Goal: Find specific page/section: Find specific page/section

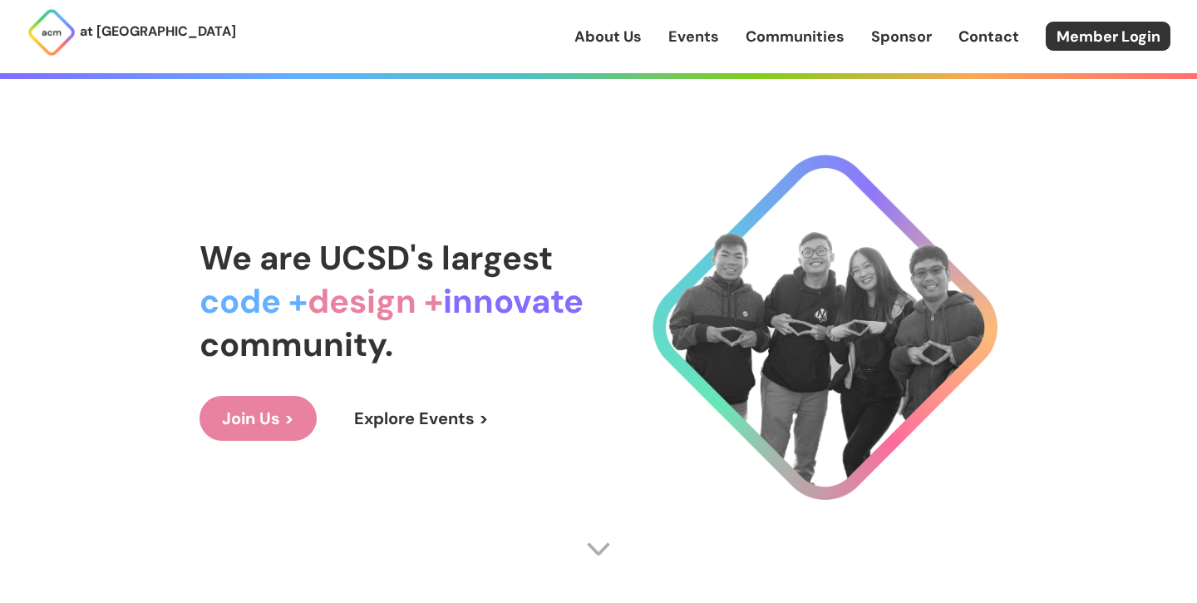
click at [615, 34] on link "About Us" at bounding box center [607, 37] width 67 height 22
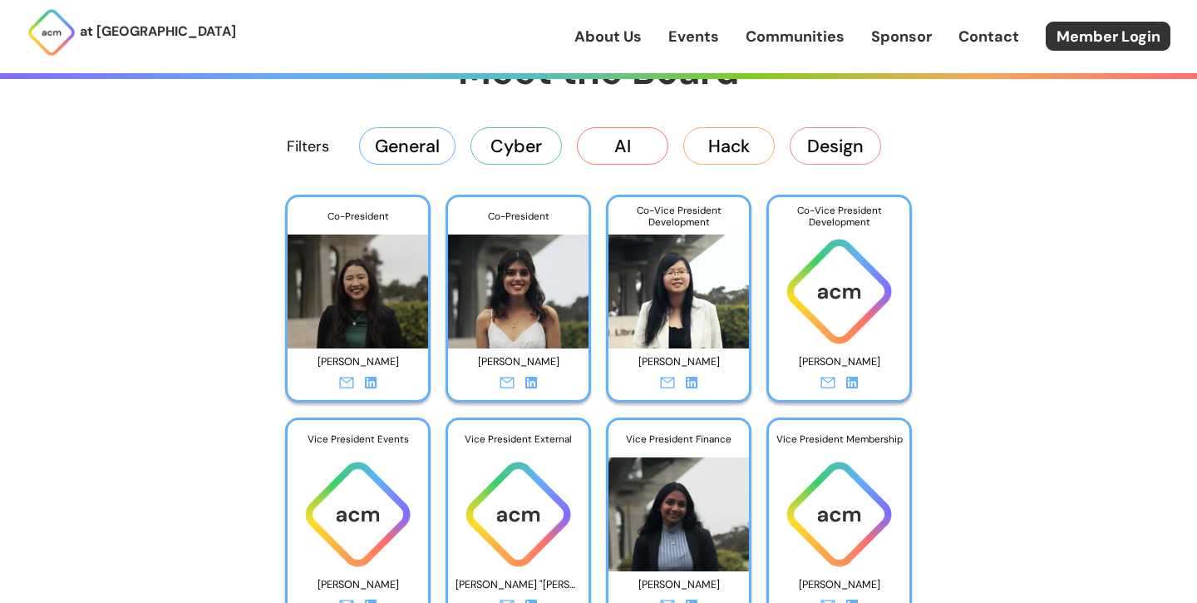
scroll to position [2551, 0]
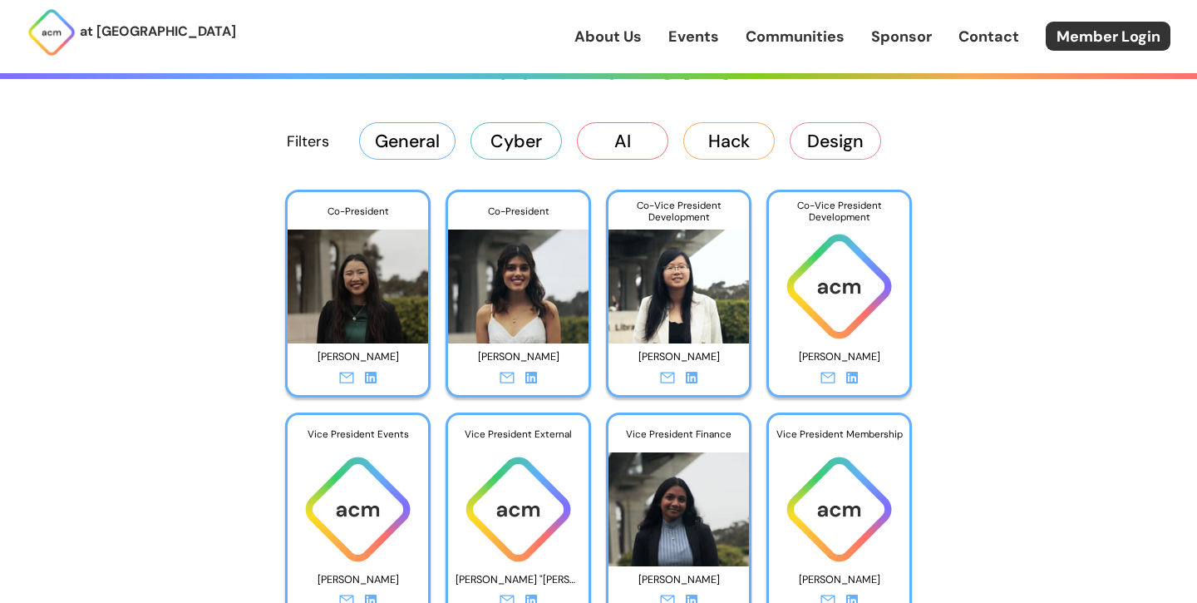
click at [421, 133] on button "General" at bounding box center [407, 140] width 96 height 37
click at [502, 140] on button "Cyber" at bounding box center [515, 140] width 91 height 37
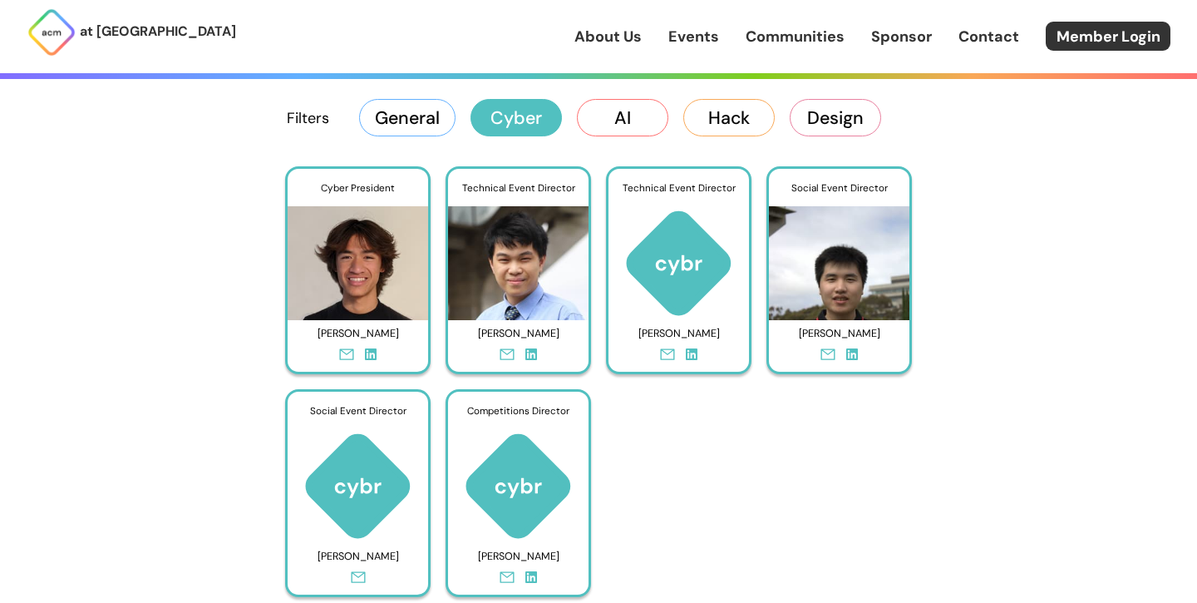
scroll to position [2575, 0]
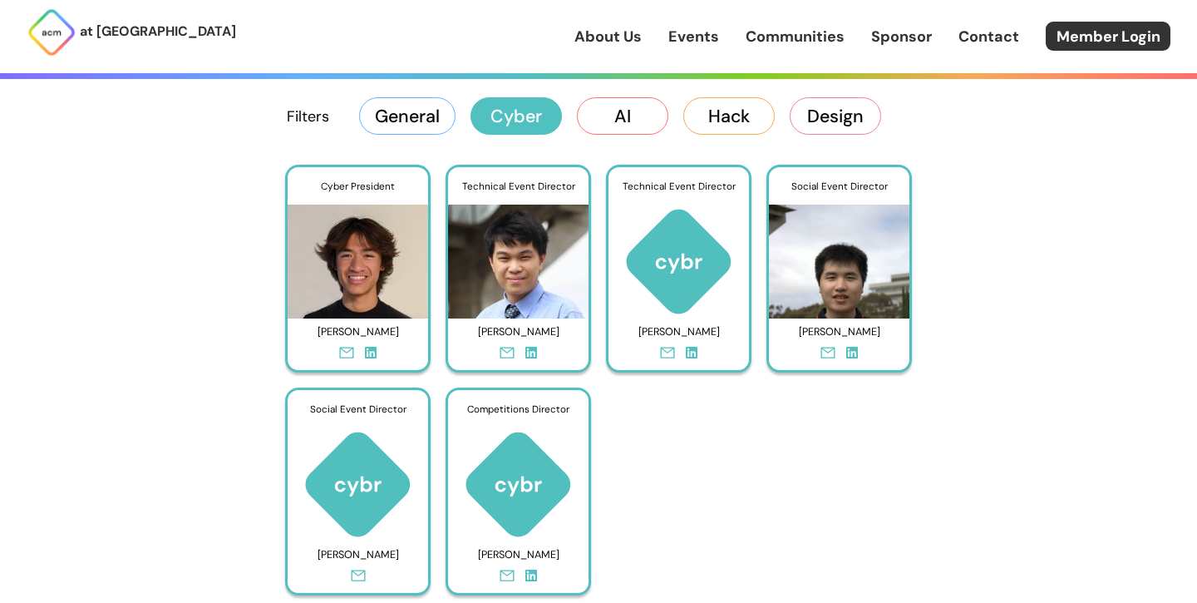
click at [636, 110] on button "AI" at bounding box center [622, 115] width 91 height 37
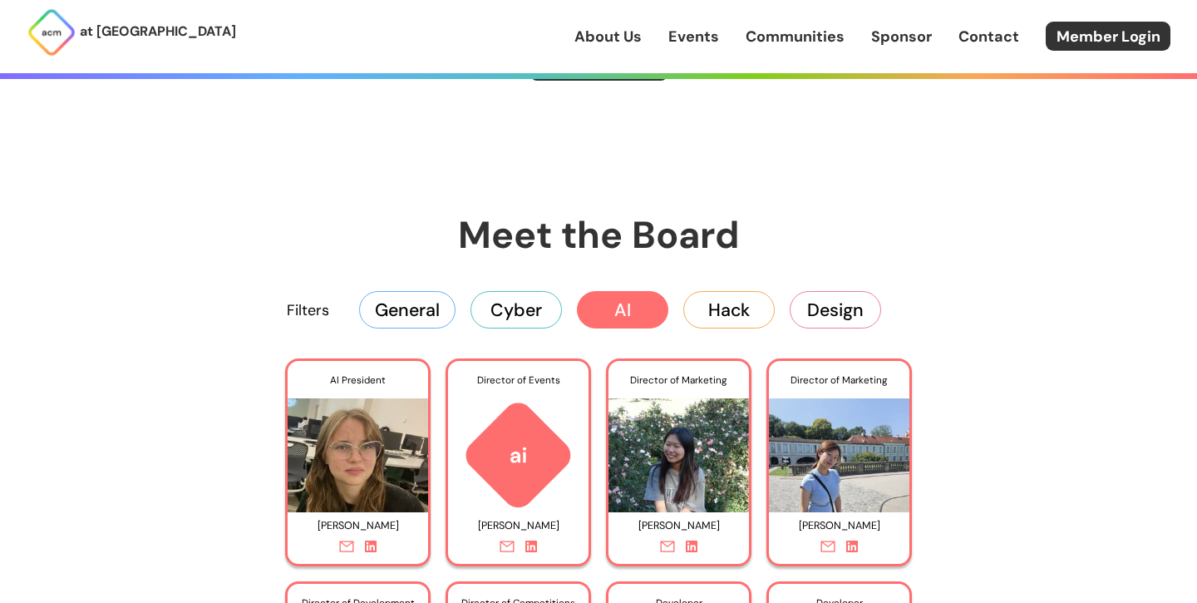
scroll to position [2475, 0]
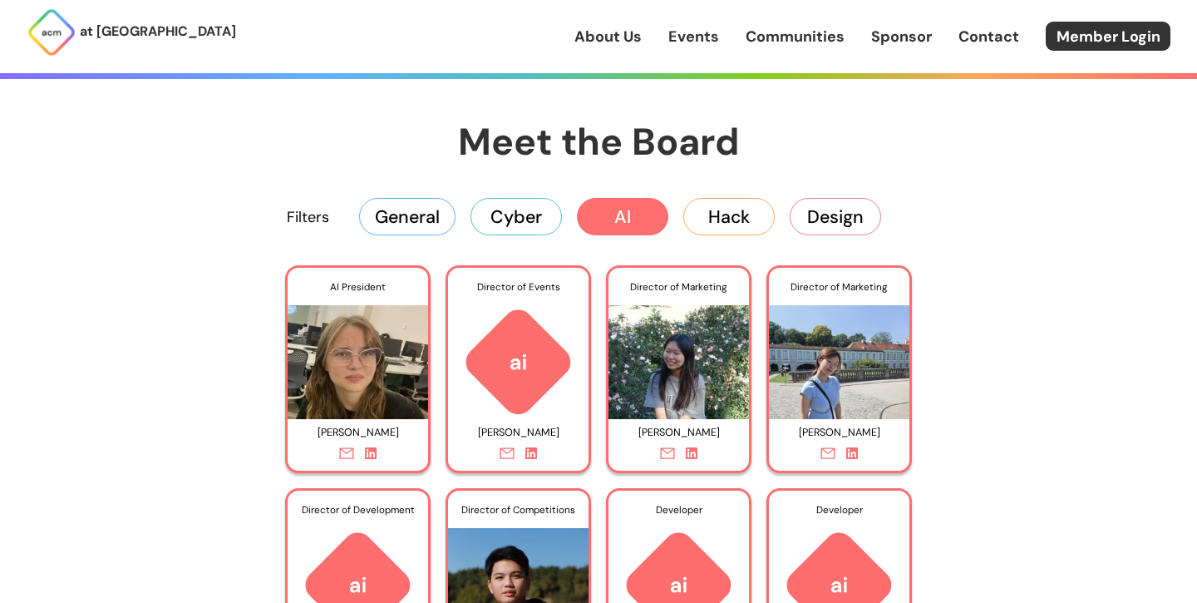
click at [727, 223] on button "Hack" at bounding box center [728, 216] width 91 height 37
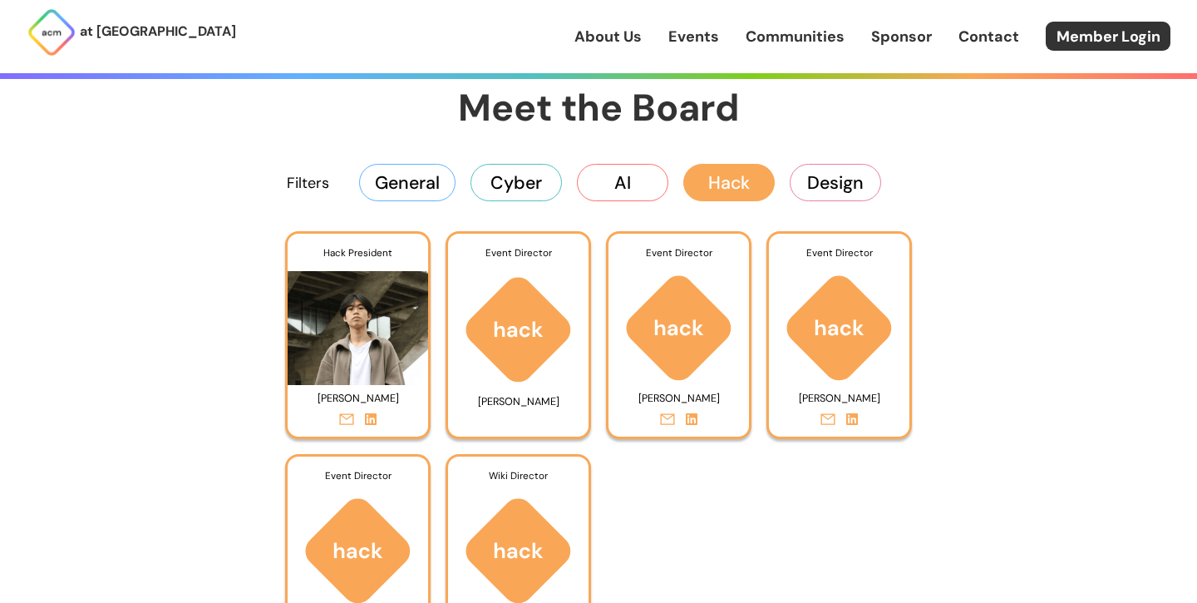
scroll to position [2516, 0]
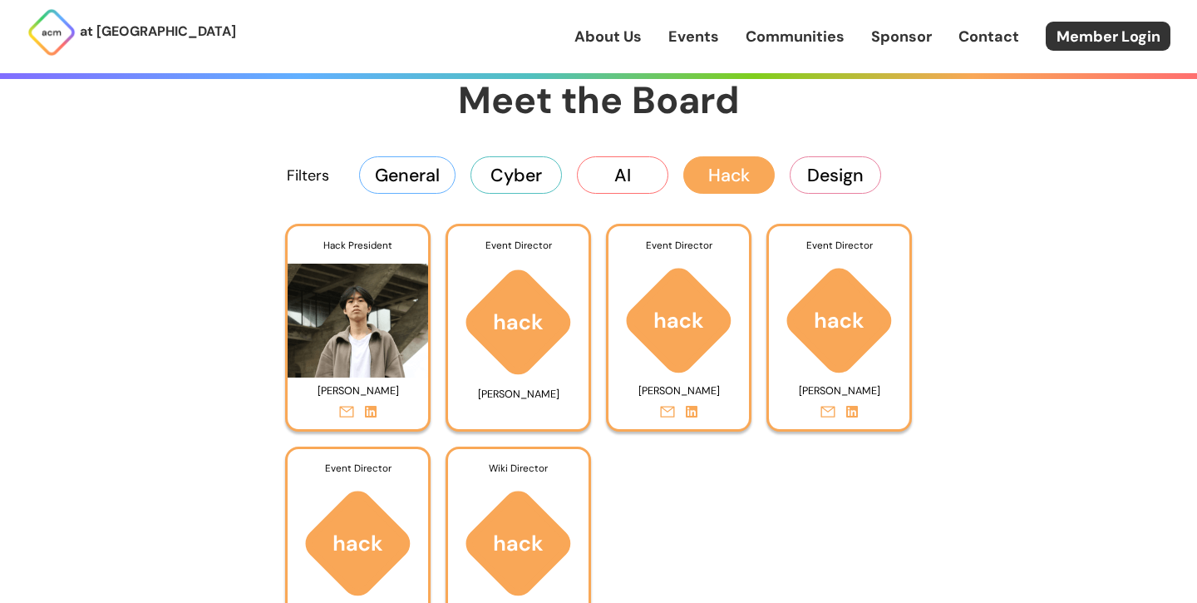
click at [807, 200] on div "Filters General Cyber AI Hack Design" at bounding box center [598, 174] width 798 height 66
click at [808, 196] on div "Filters General Cyber AI Hack Design" at bounding box center [598, 174] width 798 height 66
click at [823, 194] on div "Filters General Cyber AI Hack Design" at bounding box center [598, 174] width 798 height 66
click at [815, 184] on button "Design" at bounding box center [835, 174] width 91 height 37
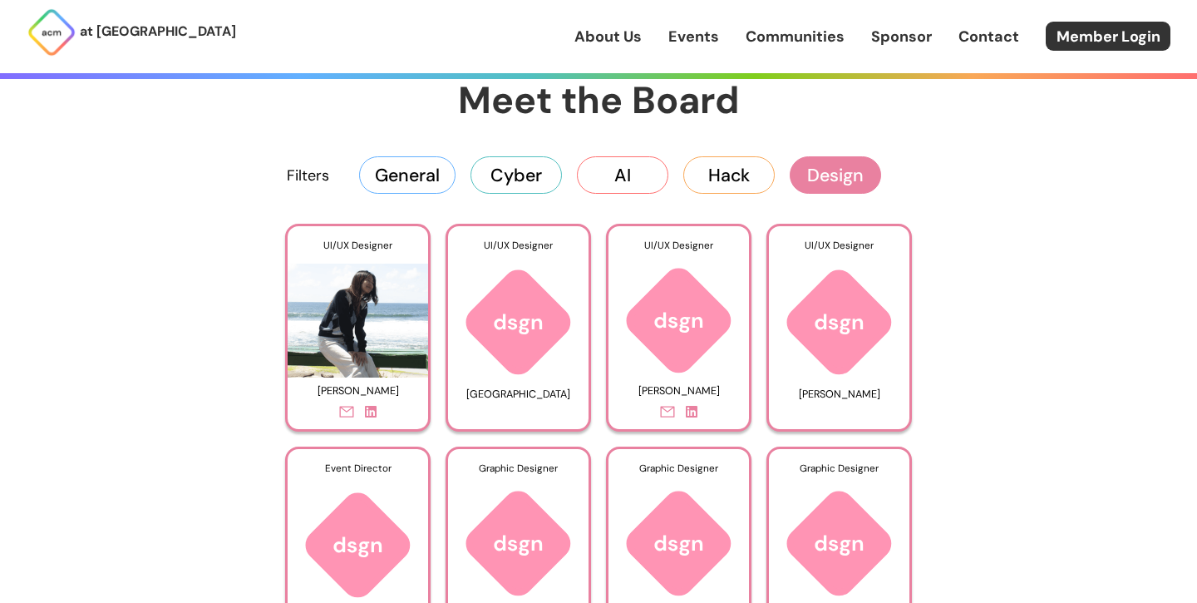
click at [730, 176] on button "Hack" at bounding box center [728, 174] width 91 height 37
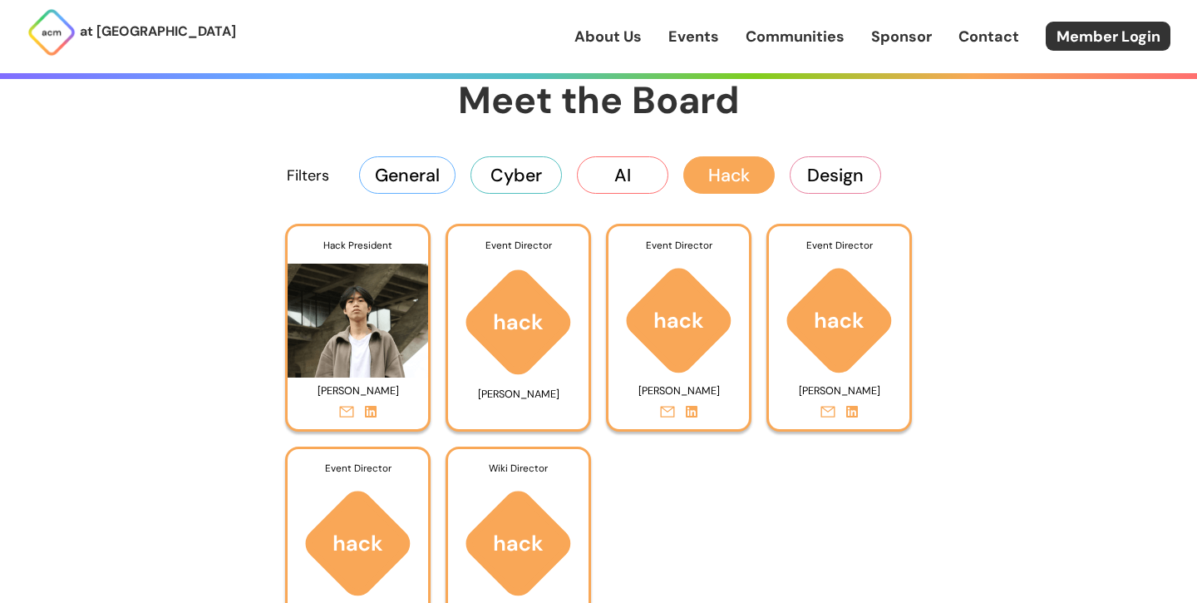
click at [622, 176] on button "AI" at bounding box center [622, 174] width 91 height 37
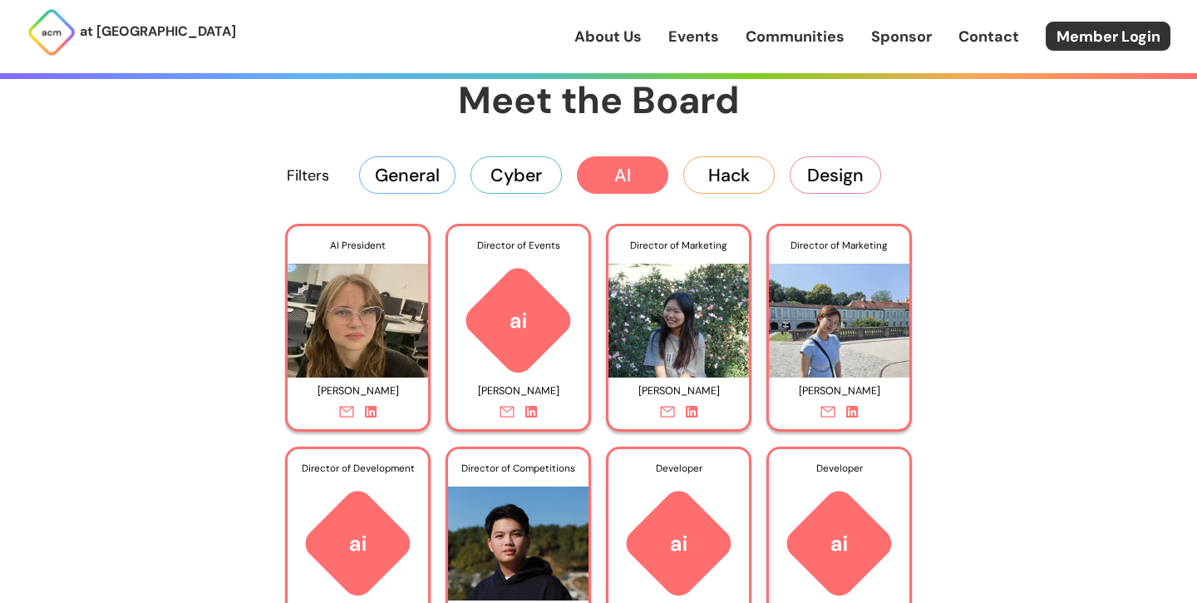
click at [373, 391] on p "[PERSON_NAME]" at bounding box center [357, 391] width 125 height 26
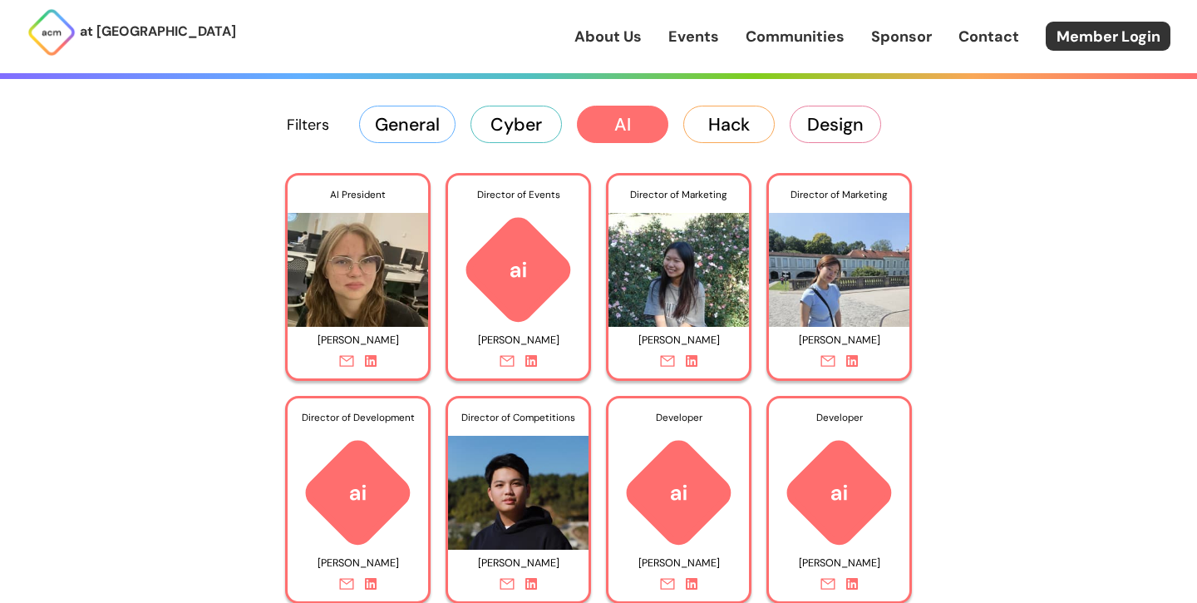
scroll to position [2487, 0]
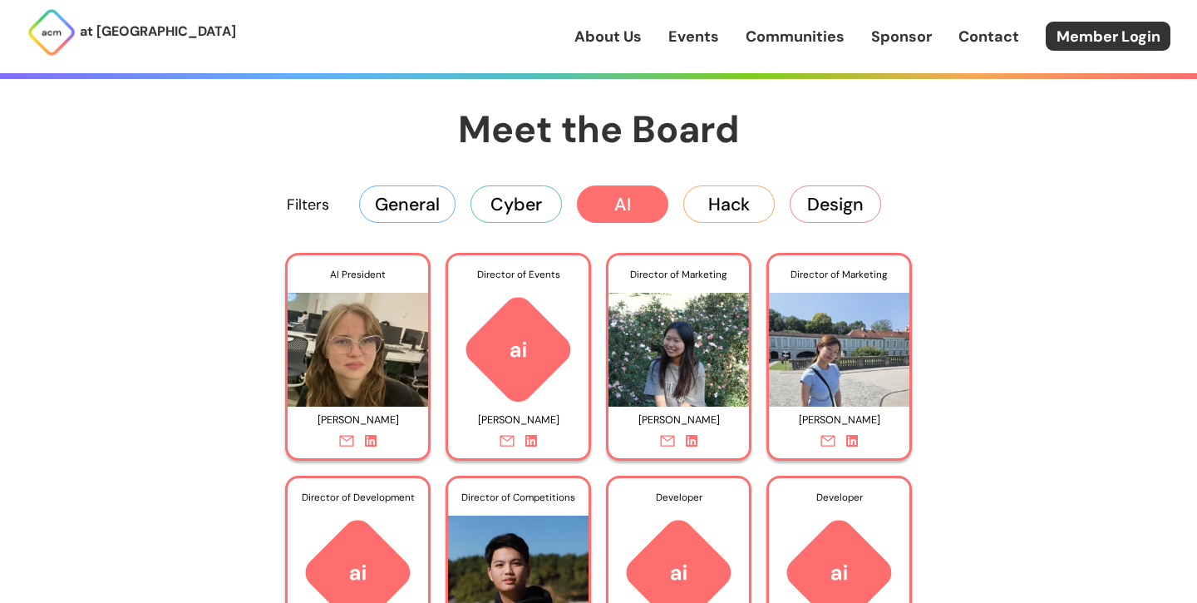
click at [378, 291] on div "AI President" at bounding box center [358, 274] width 140 height 38
click at [347, 272] on div "AI President" at bounding box center [358, 274] width 140 height 38
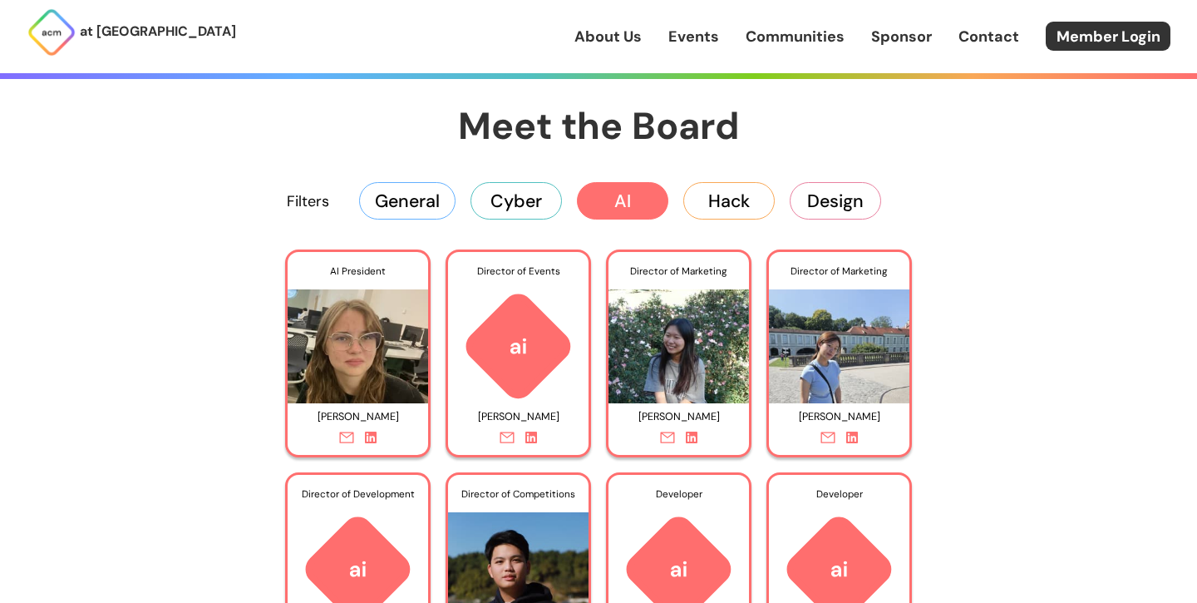
scroll to position [2495, 0]
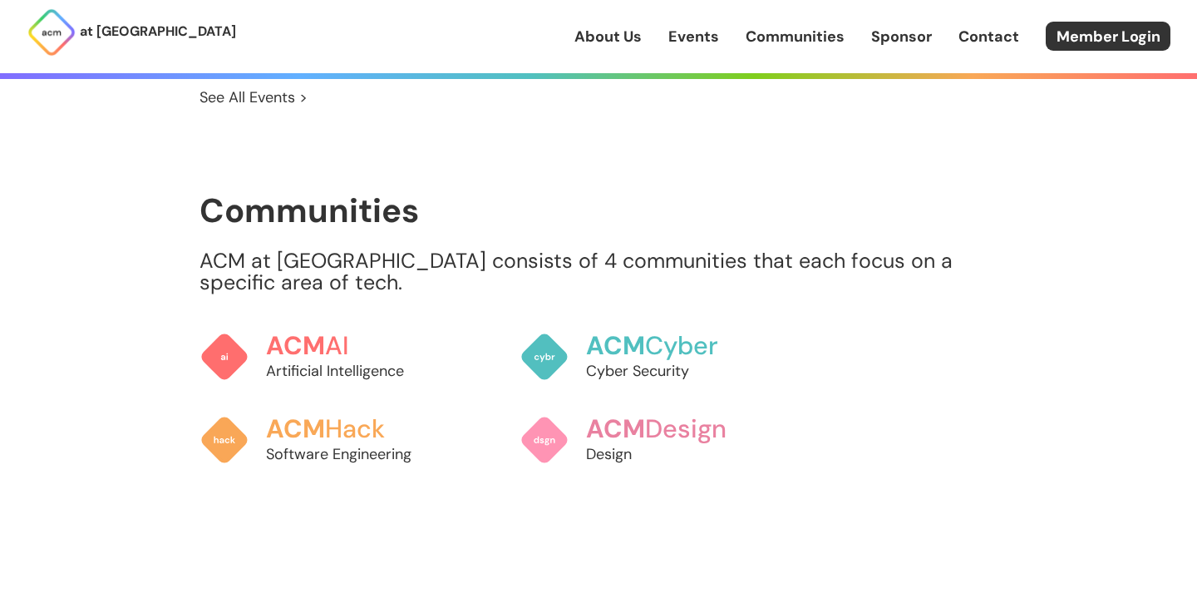
scroll to position [787, 0]
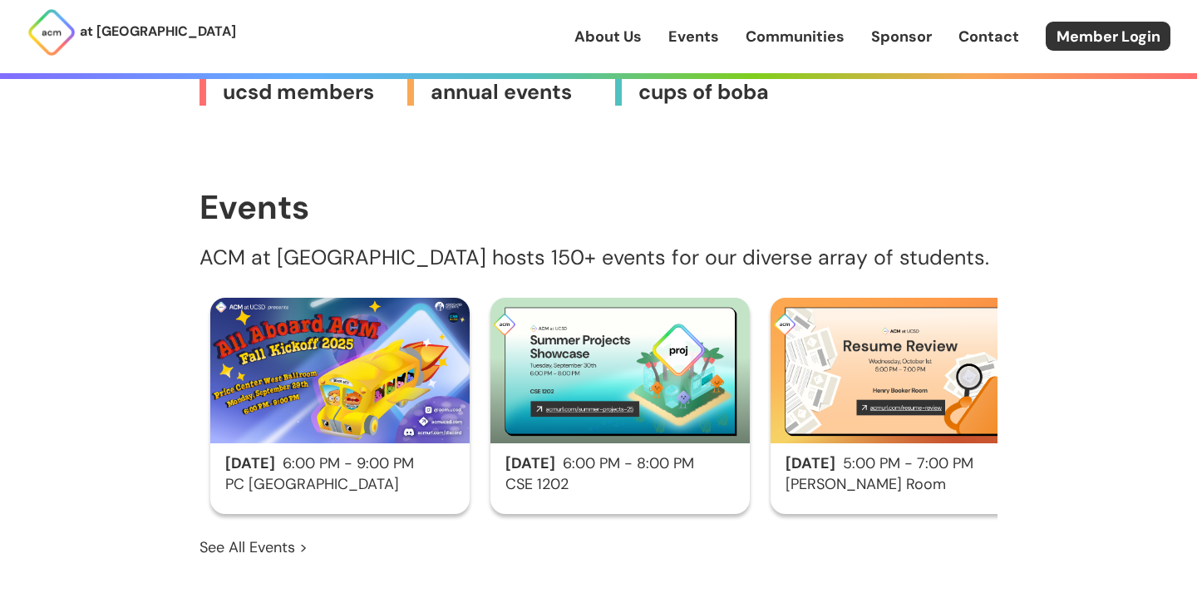
click at [624, 41] on link "About Us" at bounding box center [607, 37] width 67 height 22
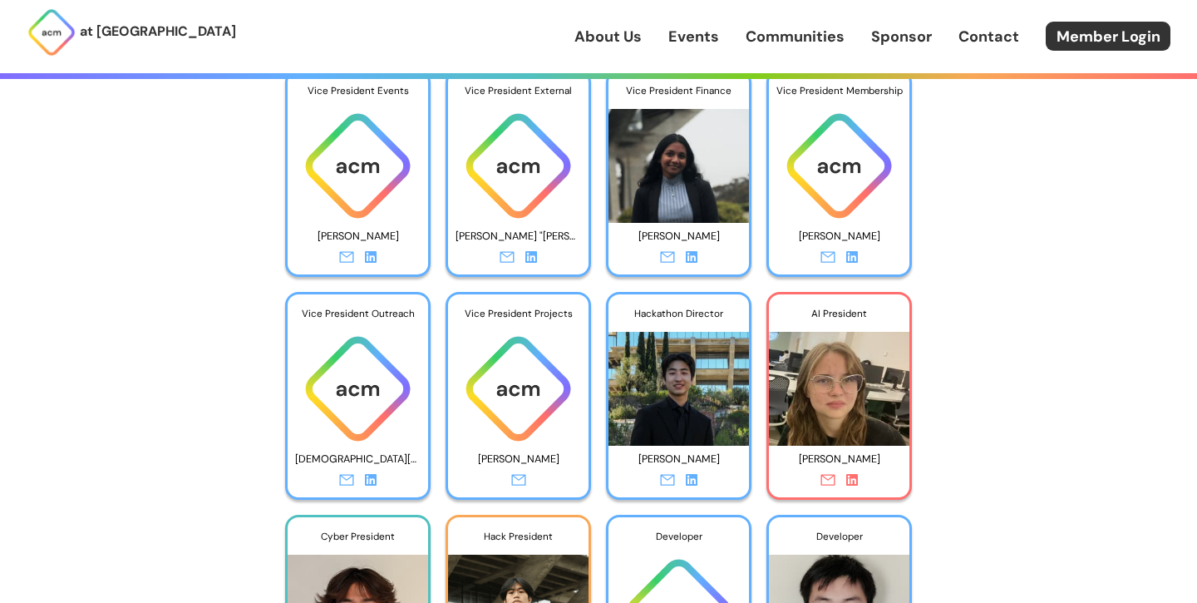
scroll to position [2893, 0]
